Goal: Find specific page/section: Find specific page/section

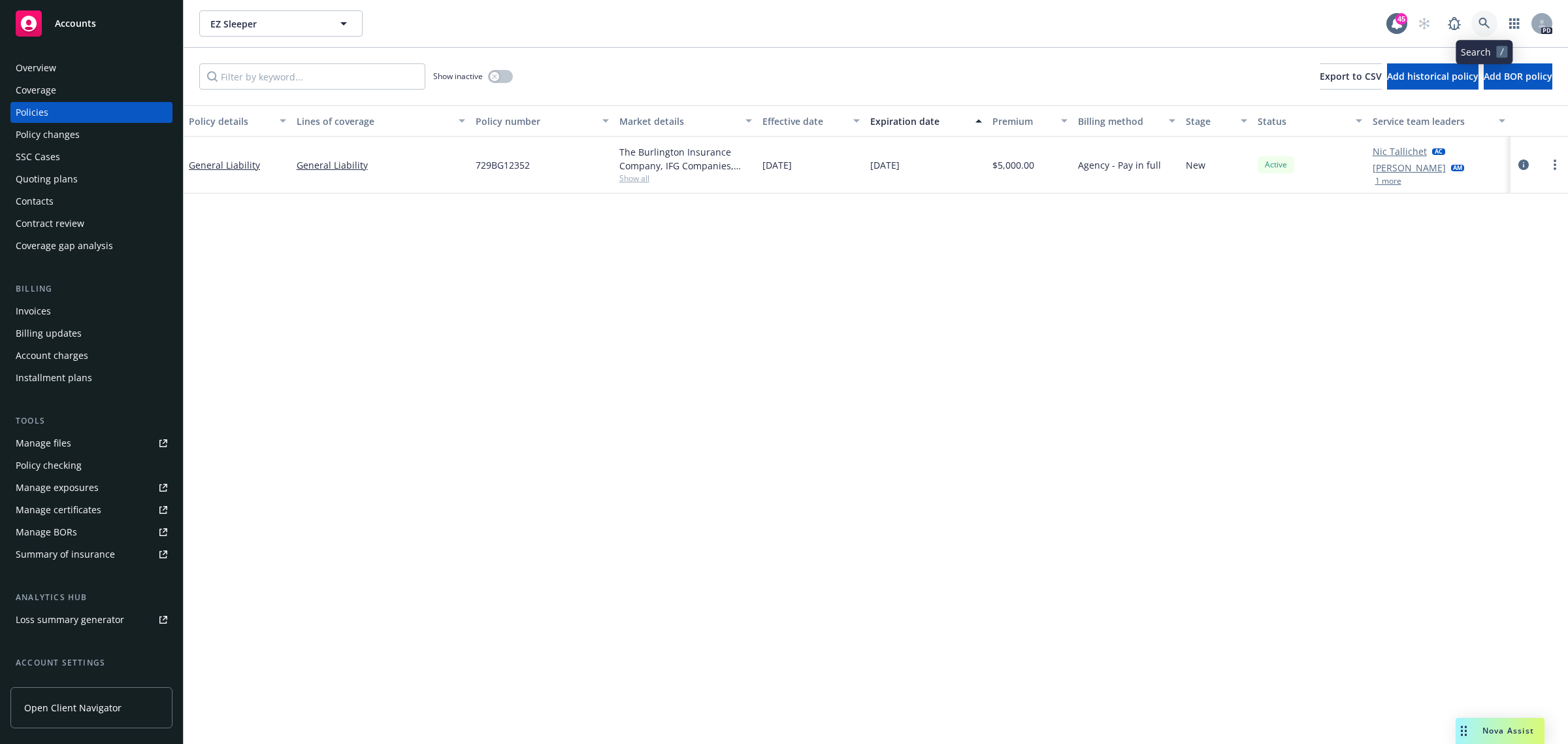
click at [1488, 25] on icon at bounding box center [1484, 23] width 12 height 12
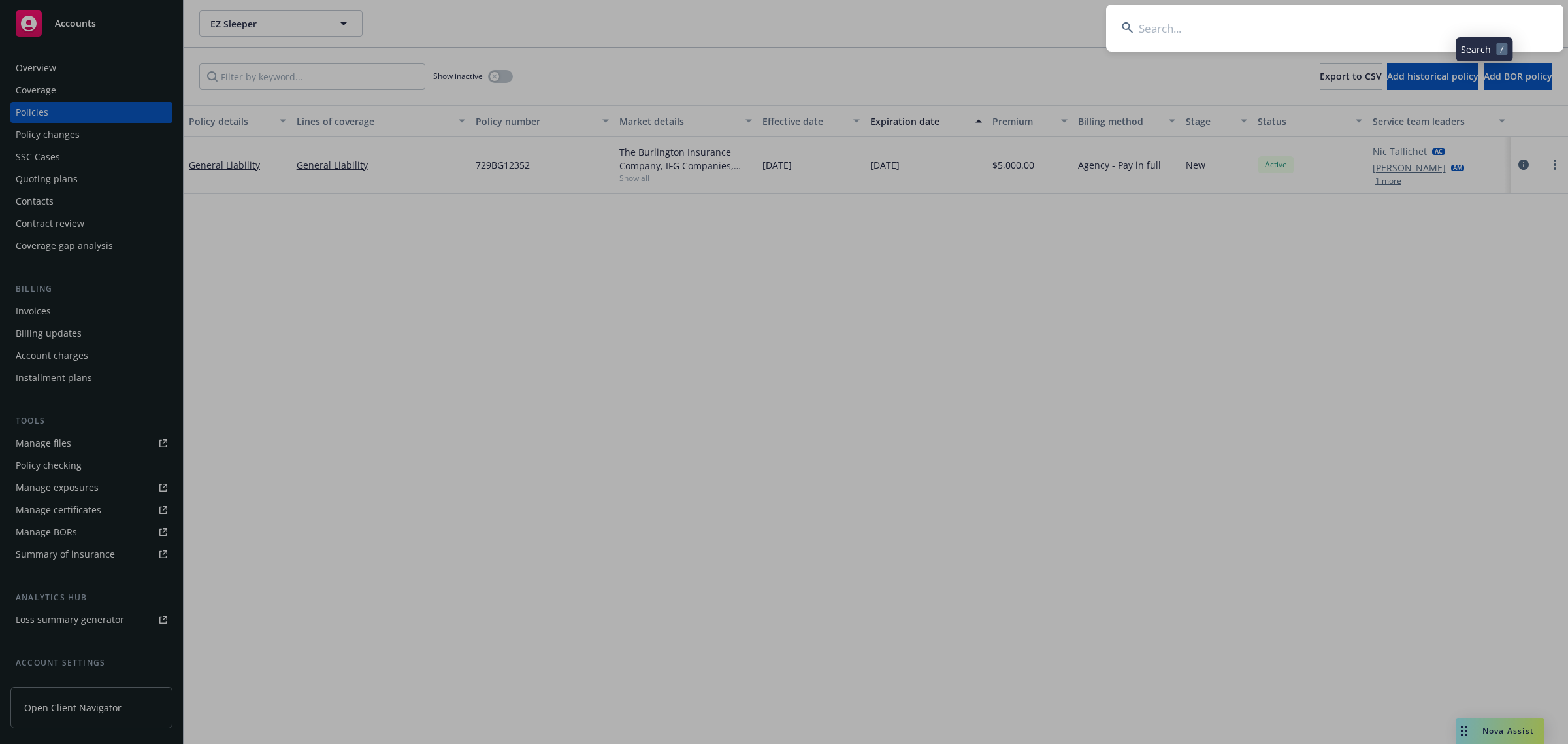
click at [1310, 34] on input at bounding box center [1334, 28] width 458 height 47
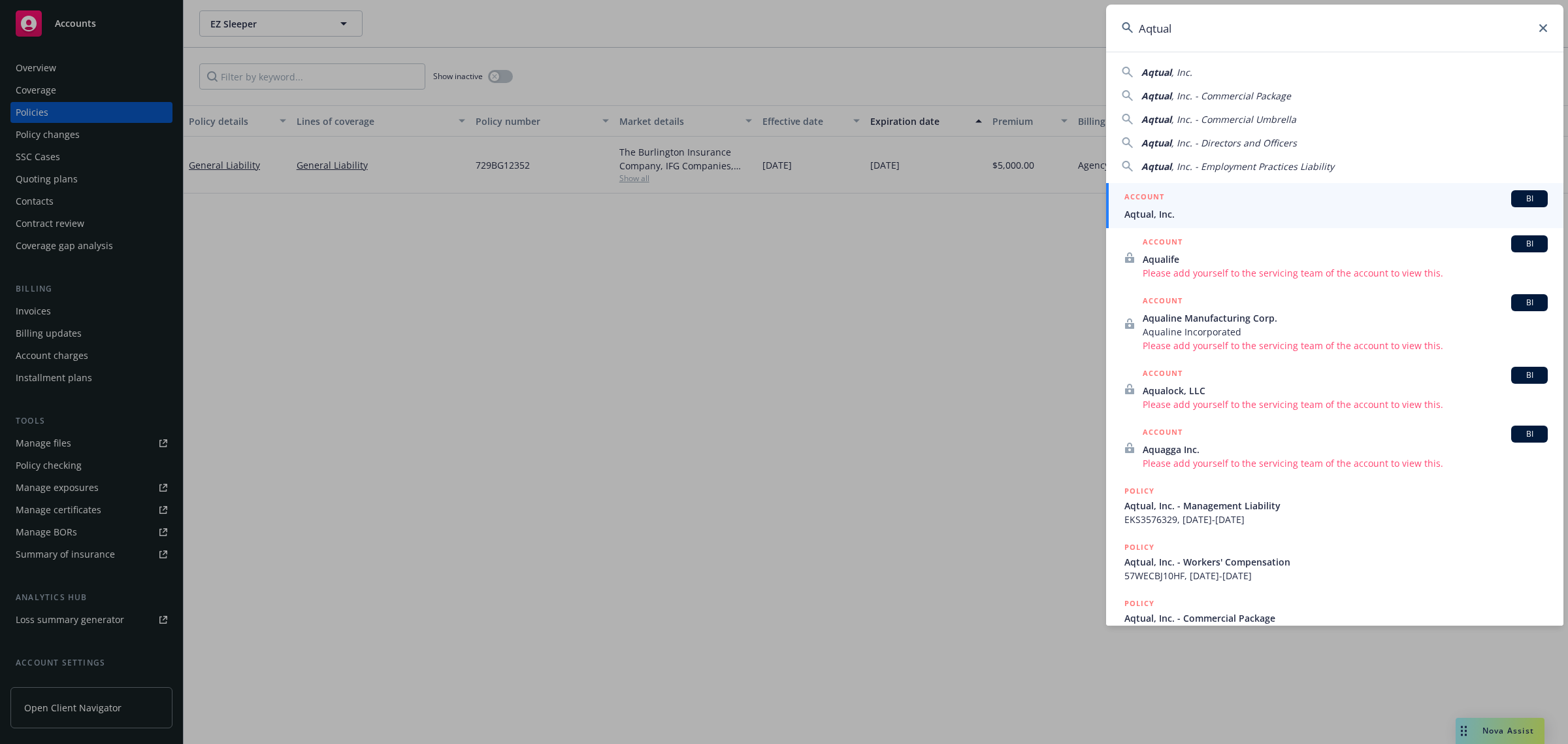
type input "Aqtual"
click at [1177, 213] on span "Aqtual, Inc." at bounding box center [1335, 214] width 423 height 14
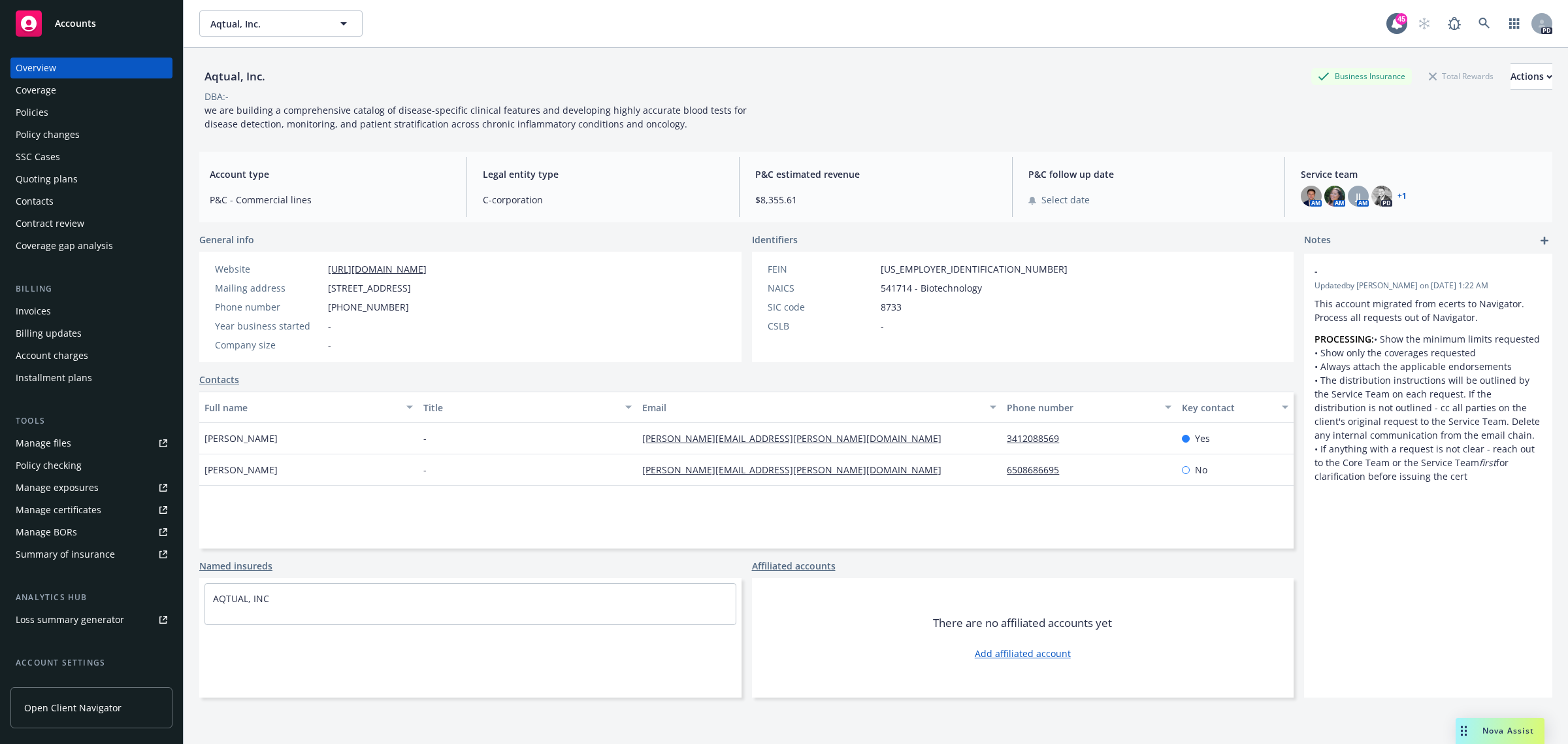
click at [40, 103] on div "Policies" at bounding box center [32, 112] width 33 height 21
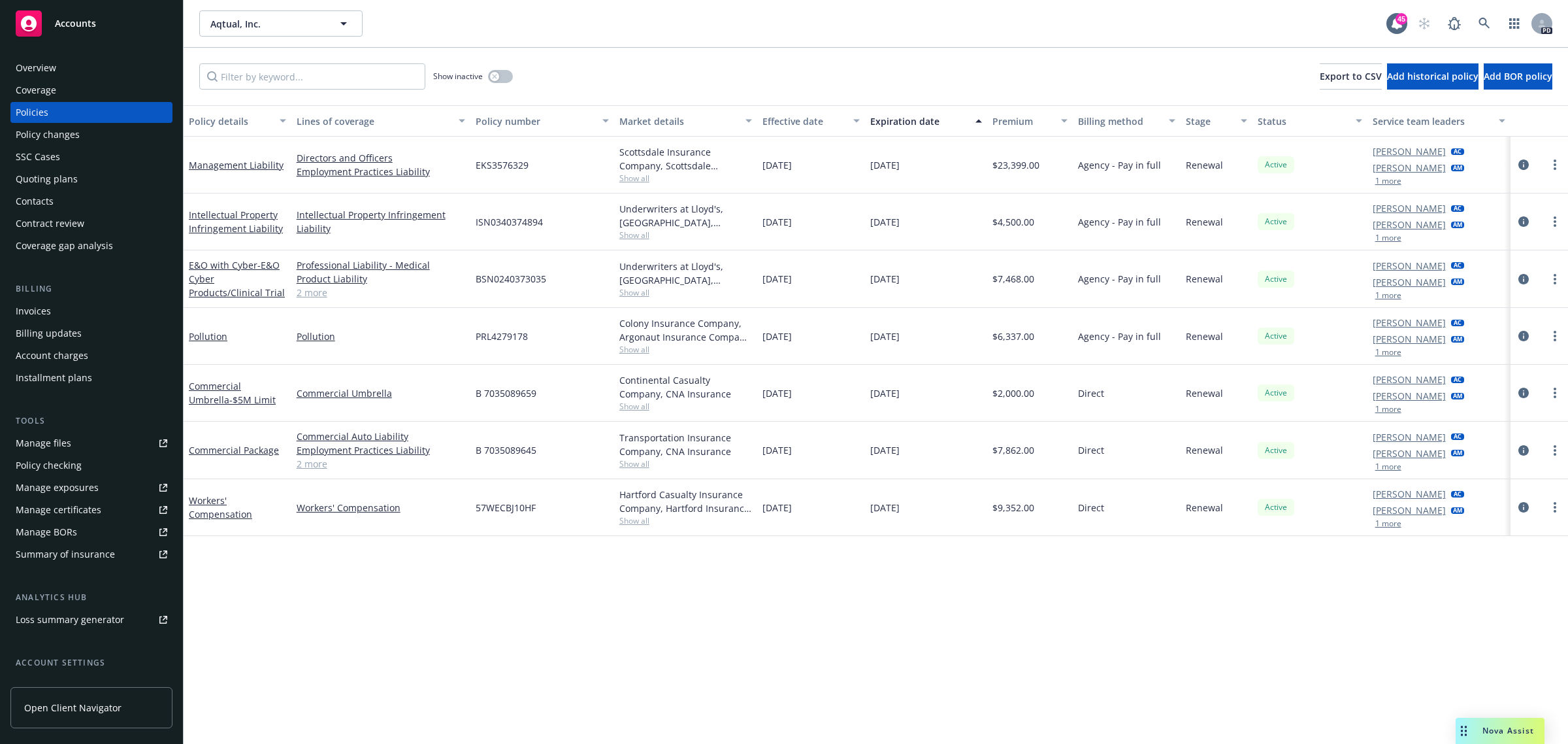
click at [1392, 524] on button "1 more" at bounding box center [1388, 523] width 26 height 8
